Goal: Navigation & Orientation: Find specific page/section

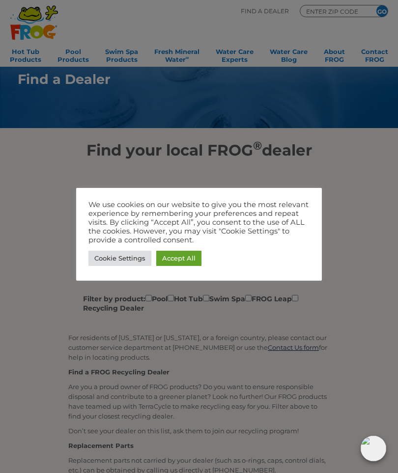
click at [179, 259] on link "Accept All" at bounding box center [178, 258] width 45 height 15
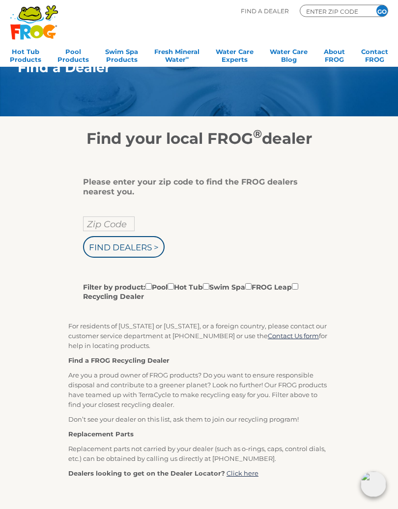
scroll to position [12, 0]
click at [174, 288] on input "Filter by product: Pool Hot Tub Swim Spa FROG Leap Recycling Dealer" at bounding box center [170, 286] width 6 height 6
checkbox input "true"
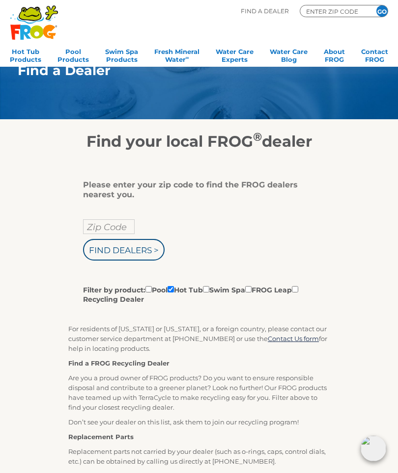
scroll to position [0, 0]
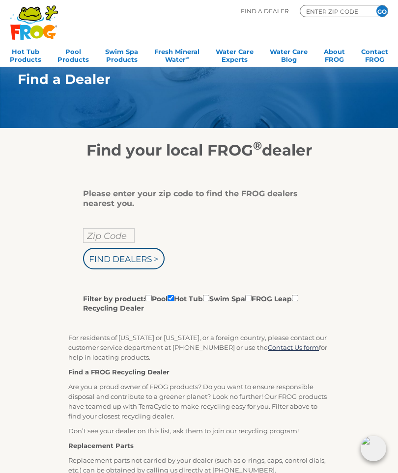
click at [124, 236] on input "Zip Code" at bounding box center [109, 235] width 52 height 15
type input "Zip Code"
click at [109, 243] on input "text" at bounding box center [109, 235] width 52 height 15
click at [138, 261] on input "Find Dealers >" at bounding box center [123, 259] width 81 height 22
click at [119, 234] on input "91910" at bounding box center [109, 235] width 52 height 15
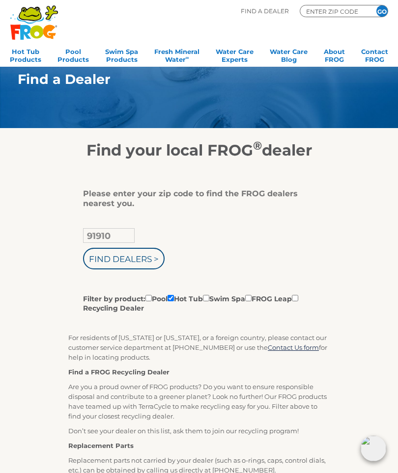
click at [124, 240] on input "91910" at bounding box center [109, 235] width 52 height 15
type input "9"
